Goal: Task Accomplishment & Management: Use online tool/utility

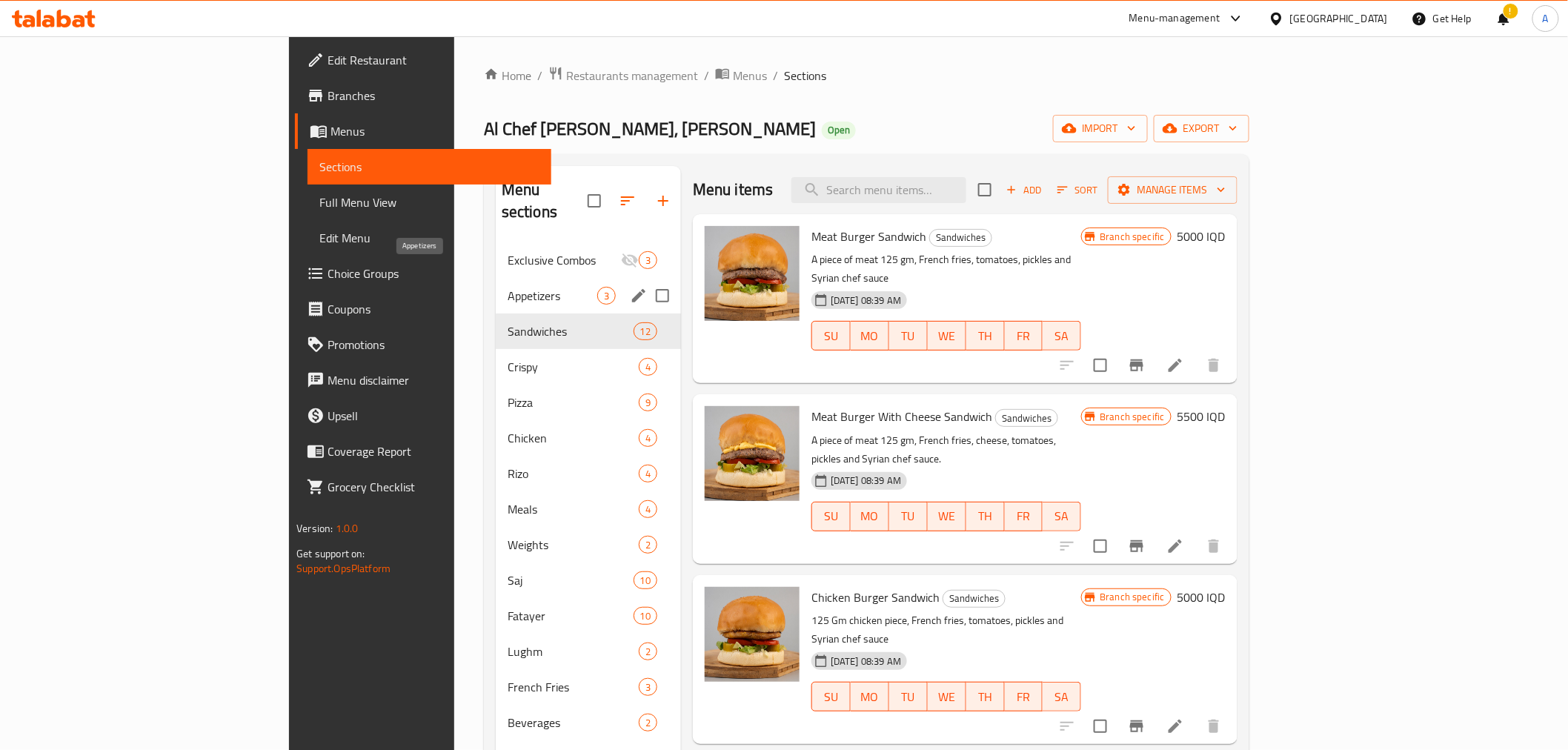
click at [508, 287] on span "Appetizers" at bounding box center [553, 296] width 90 height 18
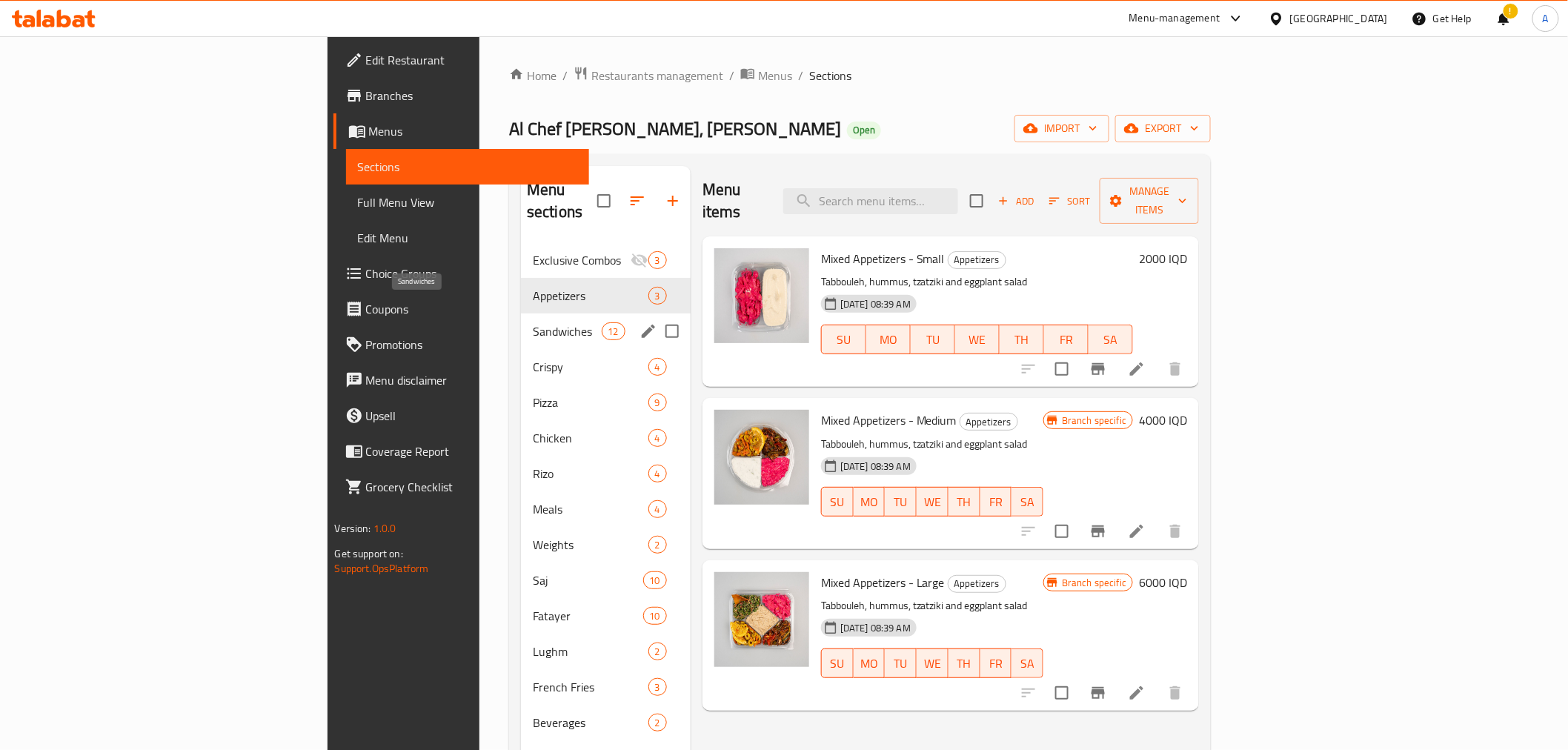
click at [533, 322] on span "Sandwiches" at bounding box center [568, 332] width 69 height 18
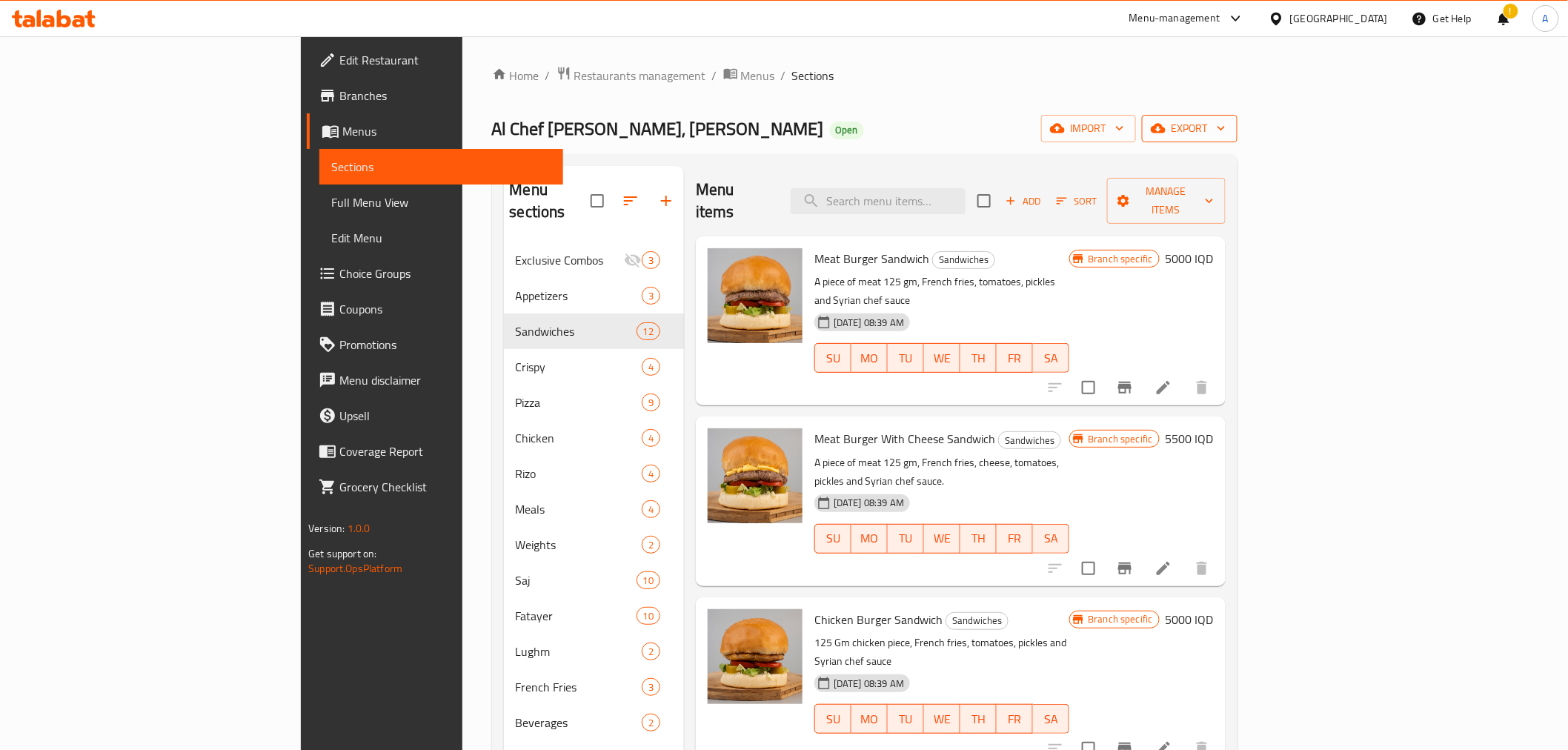
click at [1226, 131] on span "export" at bounding box center [1190, 128] width 72 height 19
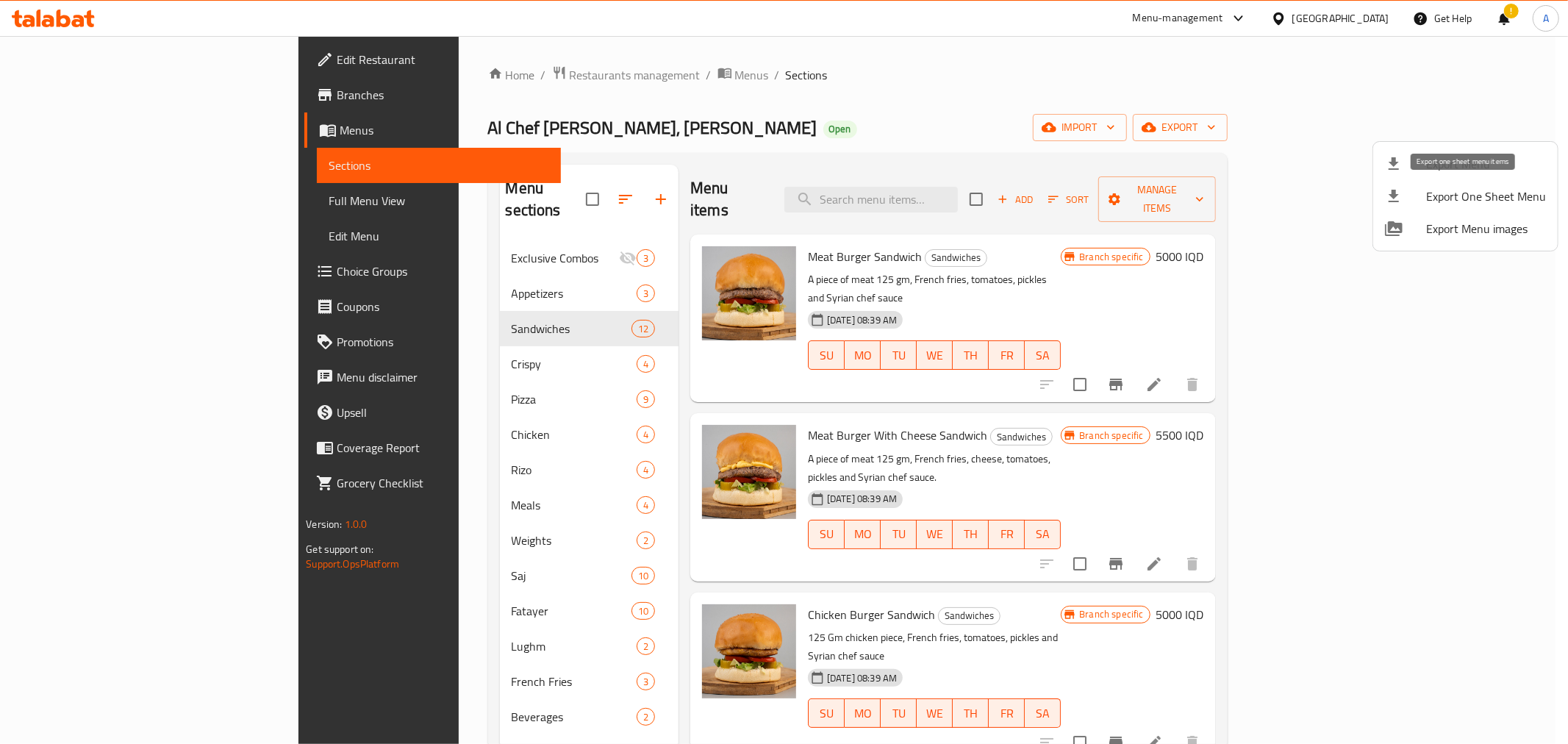
click at [1454, 205] on span "Export One Sheet Menu" at bounding box center [1486, 196] width 120 height 18
click at [409, 121] on div at bounding box center [784, 372] width 1568 height 744
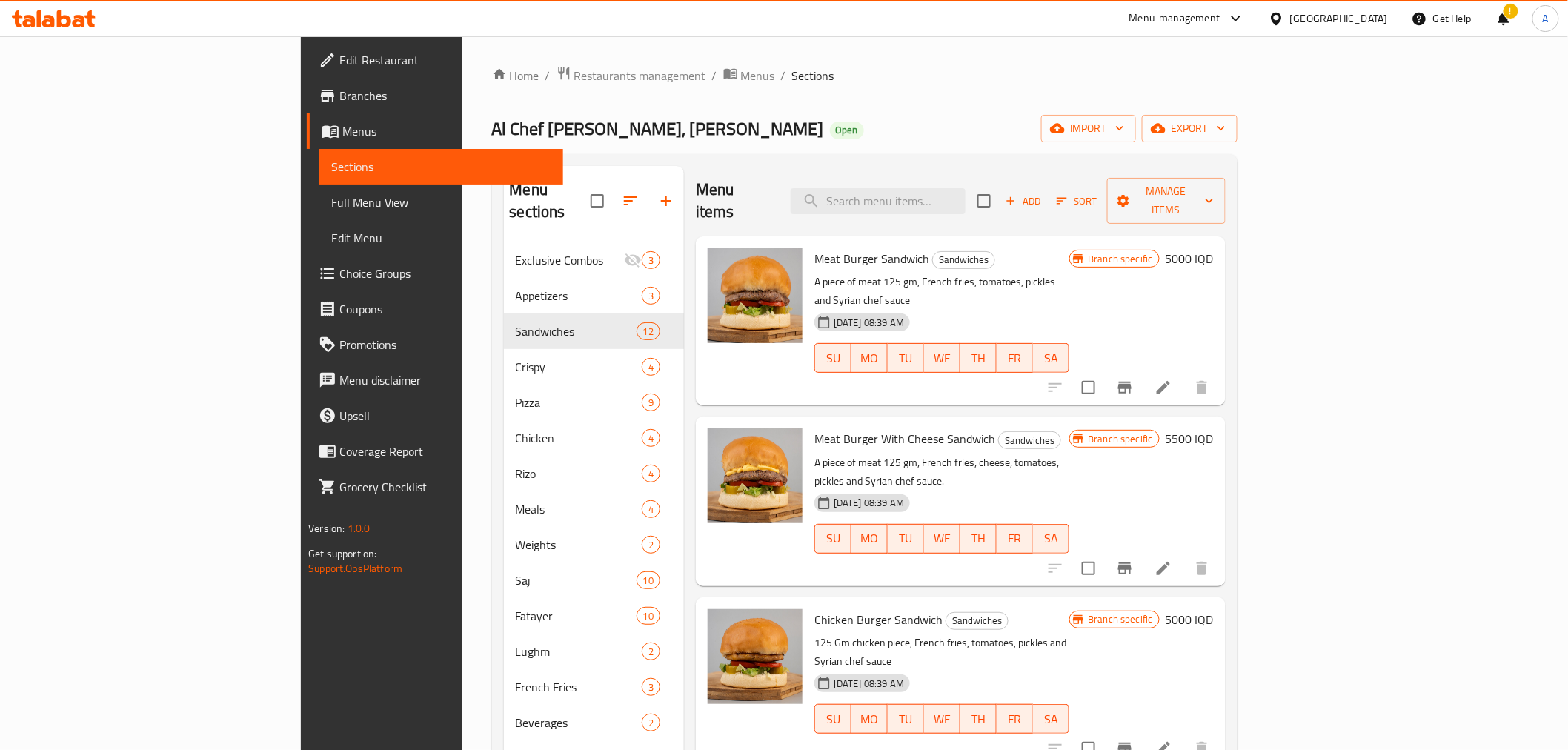
click at [52, 19] on icon at bounding box center [48, 21] width 13 height 13
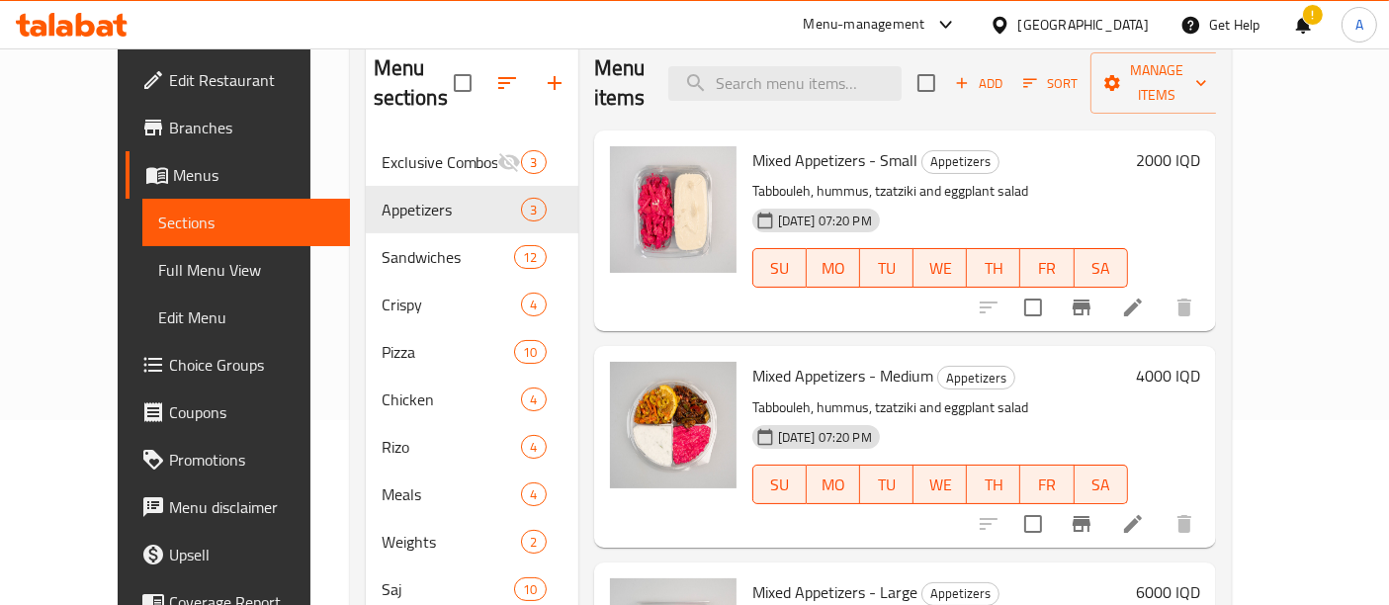
scroll to position [219, 0]
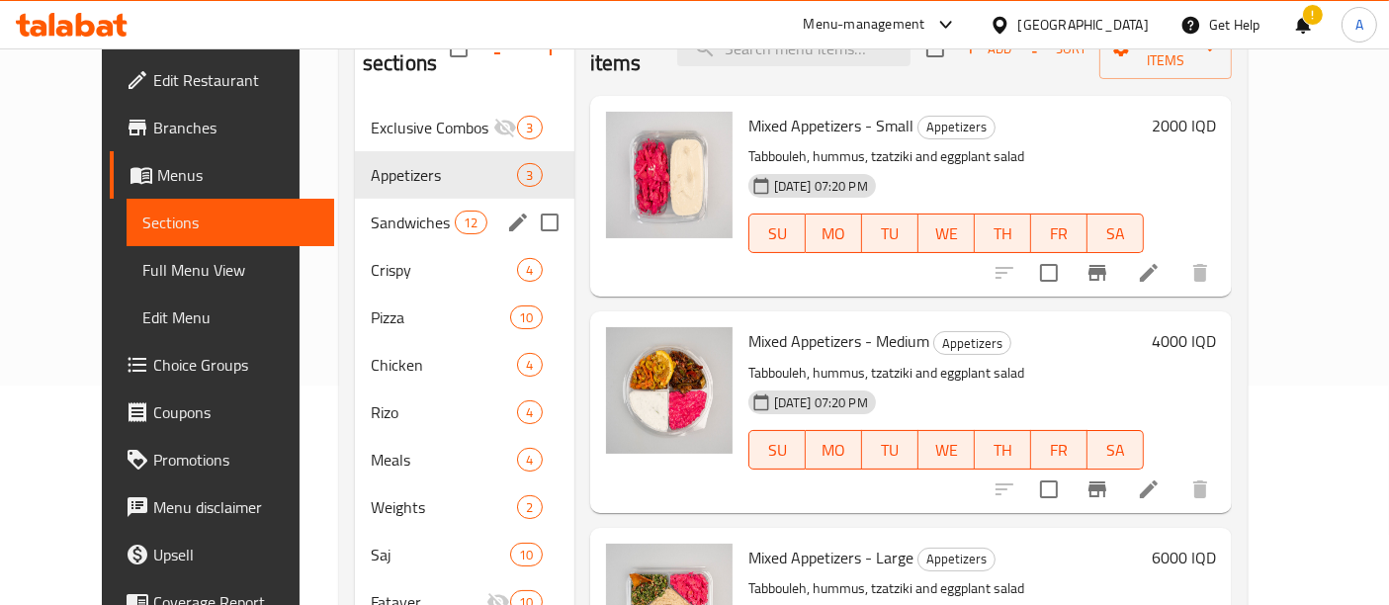
drag, startPoint x: 342, startPoint y: 205, endPoint x: 397, endPoint y: 205, distance: 55.4
click at [355, 205] on div "Sandwiches 12" at bounding box center [464, 222] width 219 height 47
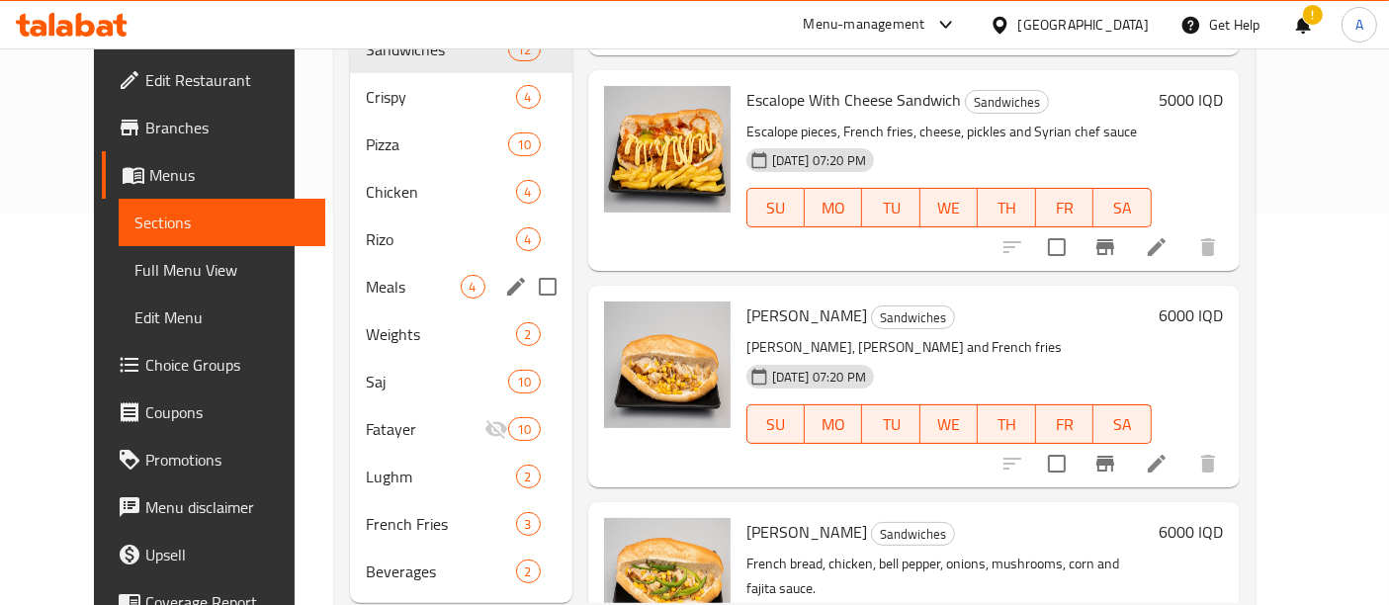
scroll to position [414, 0]
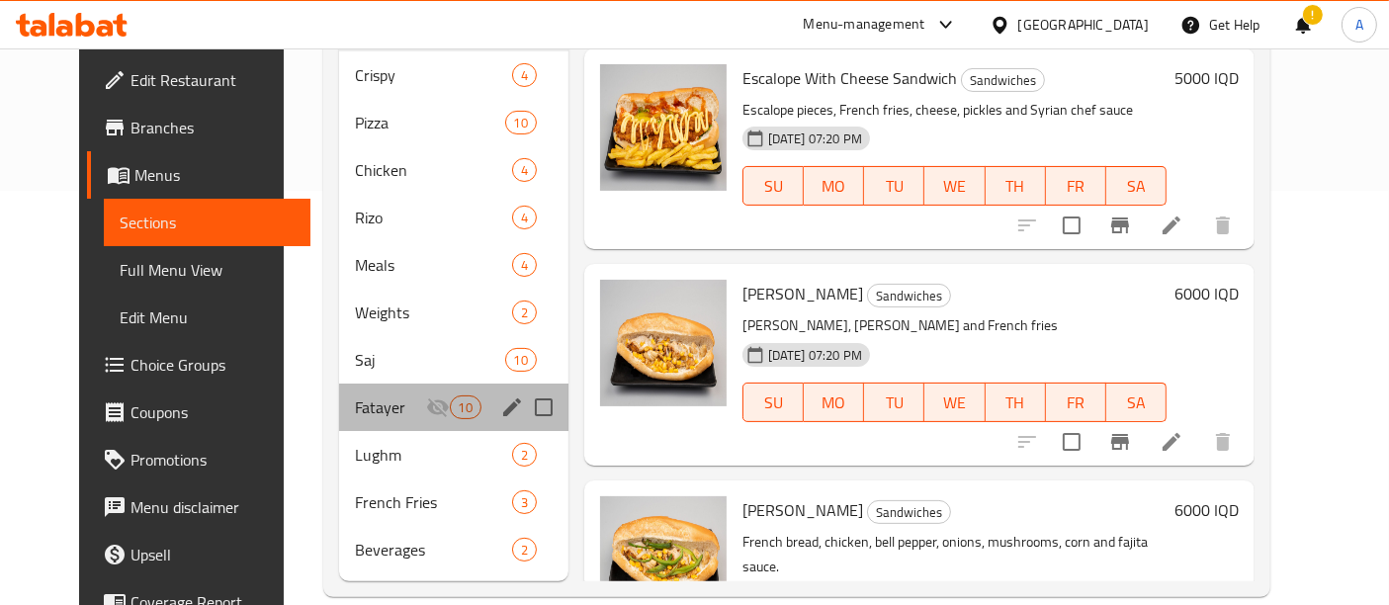
click at [416, 395] on div "Fatayer 10" at bounding box center [453, 407] width 228 height 47
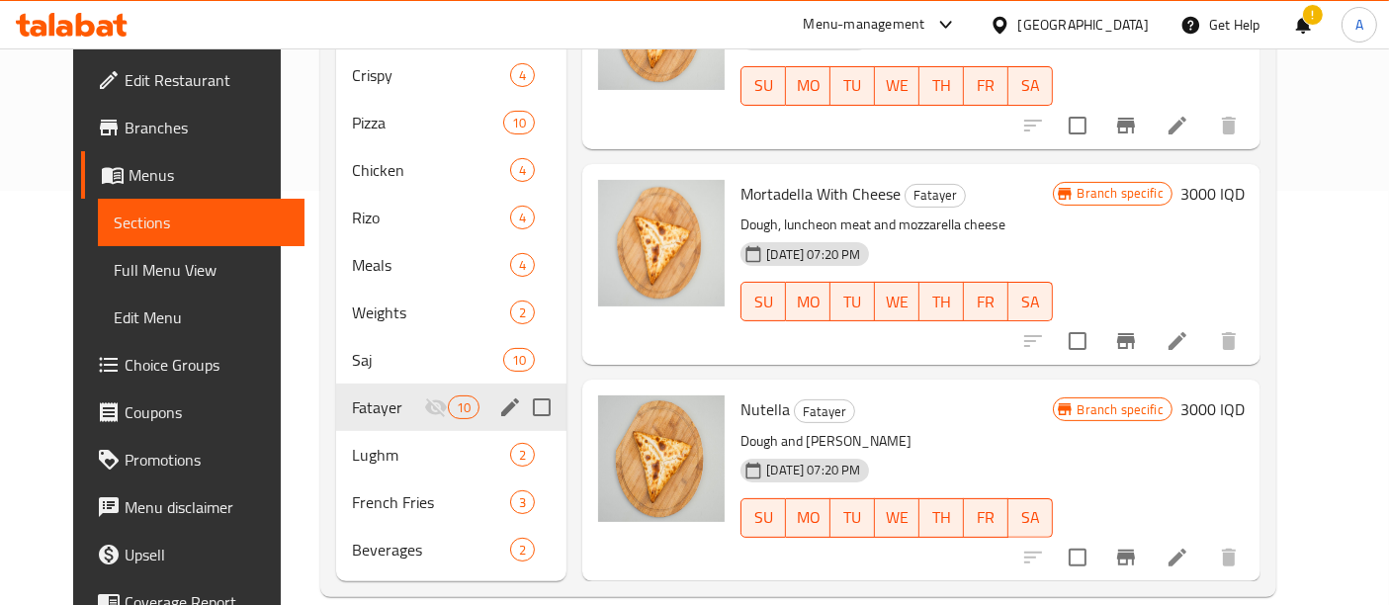
scroll to position [1464, 0]
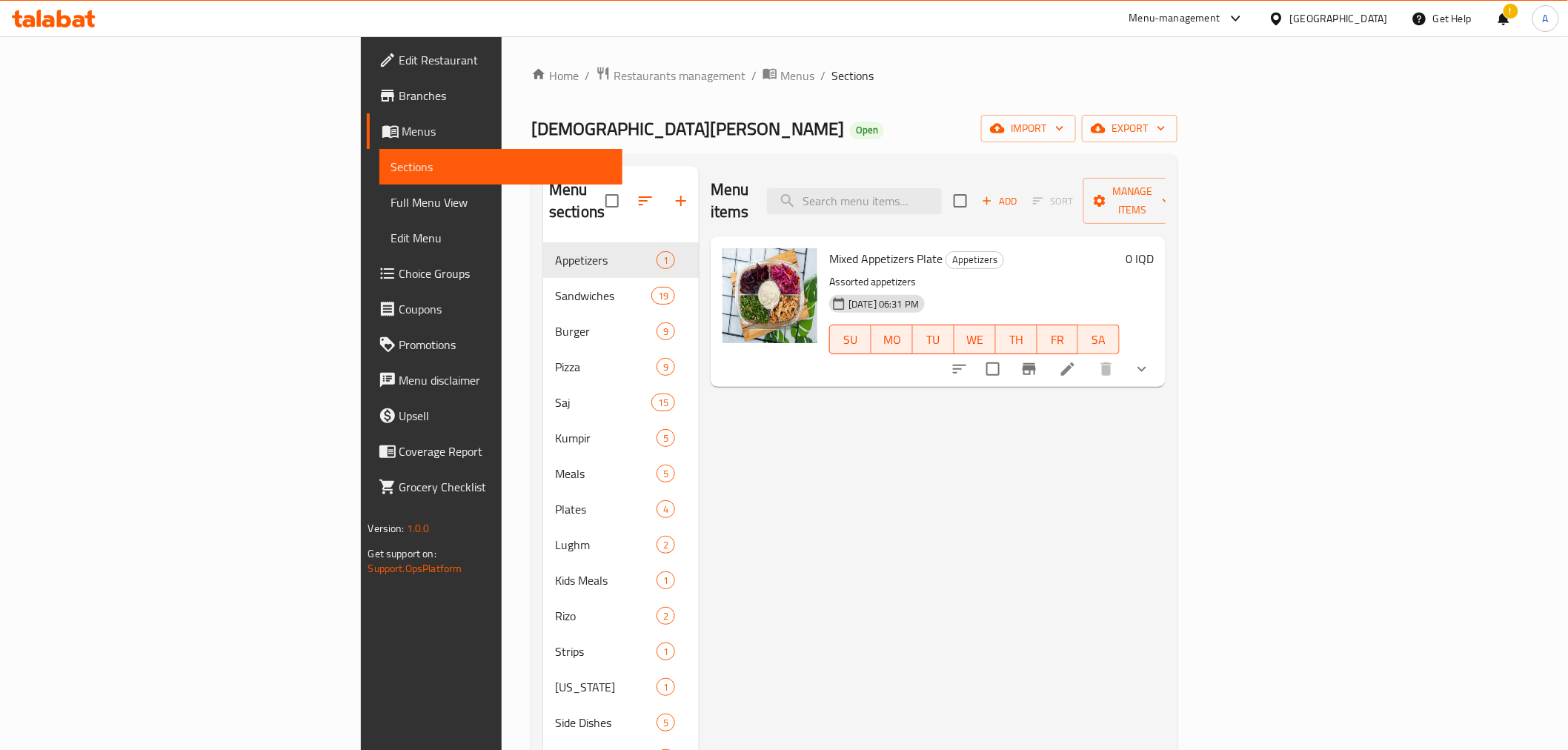
click at [988, 122] on div "[PERSON_NAME] Baghdad Open import export" at bounding box center [855, 128] width 646 height 28
click at [976, 160] on div "Menu sections Appetizers 1 Sandwiches 19 Burger 9 Pizza 9 Saj 15 Kumpir 5 Meals…" at bounding box center [855, 542] width 646 height 774
click at [977, 160] on div "Menu sections Appetizers 1 Sandwiches 19 Burger 9 Pizza 9 Saj 15 Kumpir 5 Meals…" at bounding box center [855, 542] width 646 height 774
click at [977, 160] on div "Menu sections Appetizers 1 Sandwiches 19 Burger 9 Pizza 9 Saj 15 Kumpir 5 Meals…" at bounding box center [855, 542] width 646 height 774
click at [979, 154] on div "Menu sections Appetizers 1 Sandwiches 19 Burger 9 Pizza 9 Saj 15 Kumpir 5 Meals…" at bounding box center [855, 542] width 646 height 774
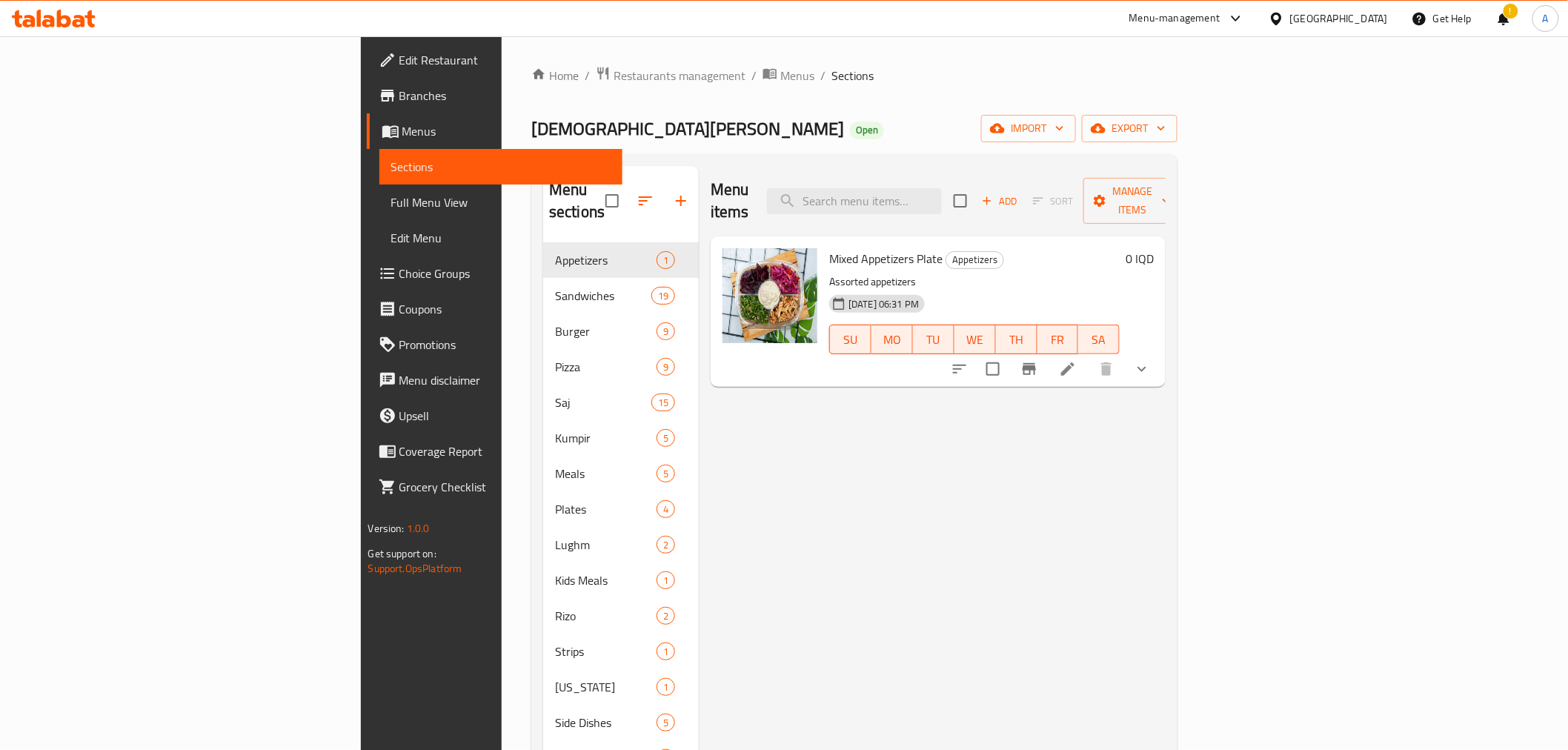
click at [979, 157] on div "Menu sections Appetizers 1 Sandwiches 19 Burger 9 Pizza 9 Saj 15 Kumpir 5 Meals…" at bounding box center [855, 542] width 646 height 774
click at [976, 161] on div "Menu sections Appetizers 1 Sandwiches 19 Burger 9 Pizza 9 Saj 15 Kumpir 5 Meals…" at bounding box center [855, 542] width 646 height 774
click at [972, 157] on div "Menu sections Appetizers 1 Sandwiches 19 Burger 9 Pizza 9 Saj 15 Kumpir 5 Meals…" at bounding box center [855, 542] width 646 height 774
drag, startPoint x: 972, startPoint y: 157, endPoint x: 949, endPoint y: 166, distance: 24.7
click at [959, 160] on div "Menu sections Appetizers 1 Sandwiches 19 Burger 9 Pizza 9 Saj 15 Kumpir 5 Meals…" at bounding box center [855, 542] width 646 height 774
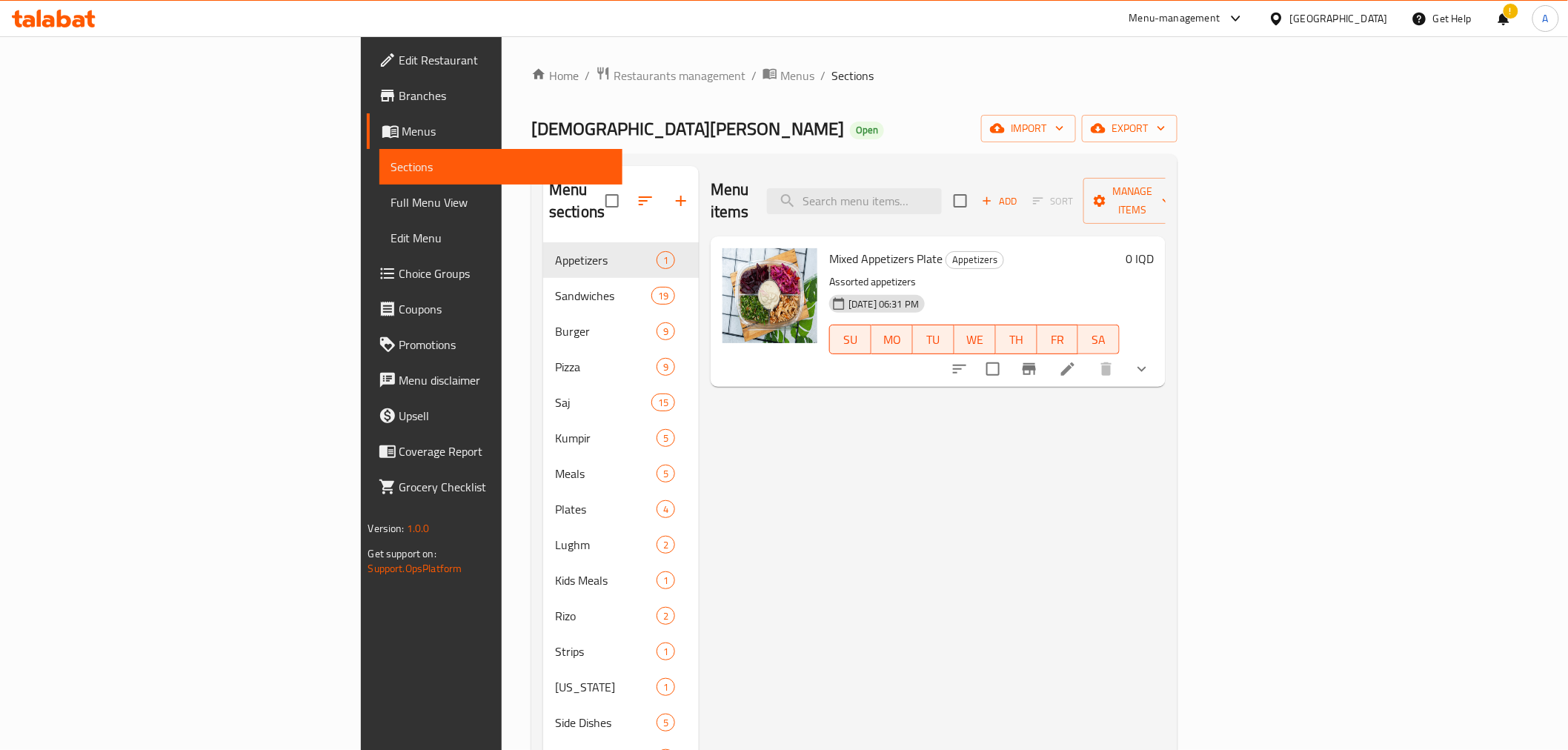
click at [977, 158] on div "Menu sections Appetizers 1 Sandwiches 19 Burger 9 Pizza 9 Saj 15 Kumpir 5 Meals…" at bounding box center [855, 542] width 646 height 774
click at [71, 5] on div at bounding box center [53, 19] width 107 height 30
click at [63, 21] on icon at bounding box center [54, 19] width 84 height 18
